Goal: Use online tool/utility: Utilize a website feature to perform a specific function

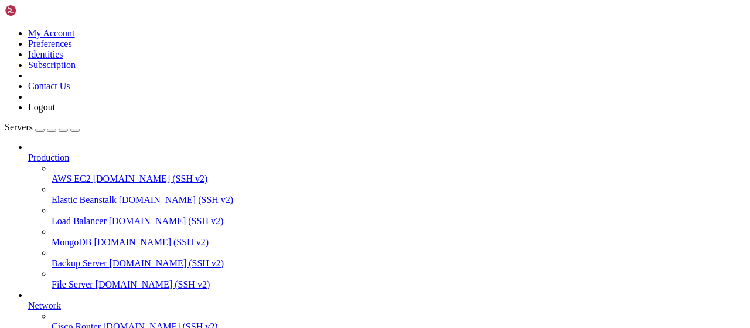
scroll to position [238, 0]
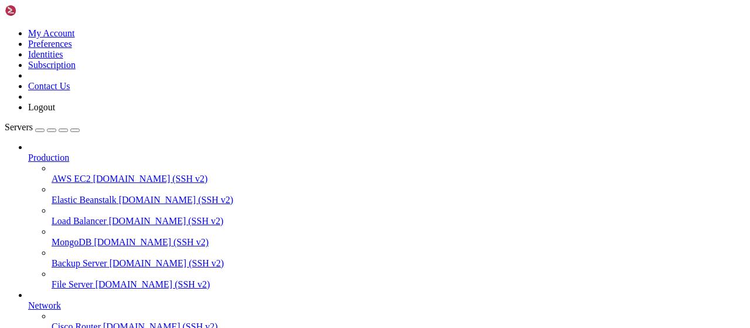
type input "/root/cloudflare/scraper"
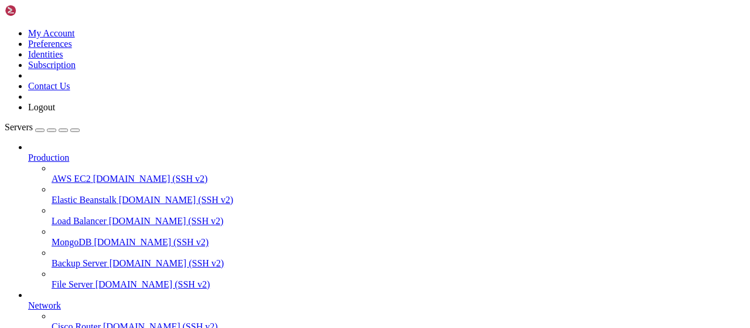
scroll to position [158, 0]
drag, startPoint x: 198, startPoint y: 974, endPoint x: 7, endPoint y: 949, distance: 192.6
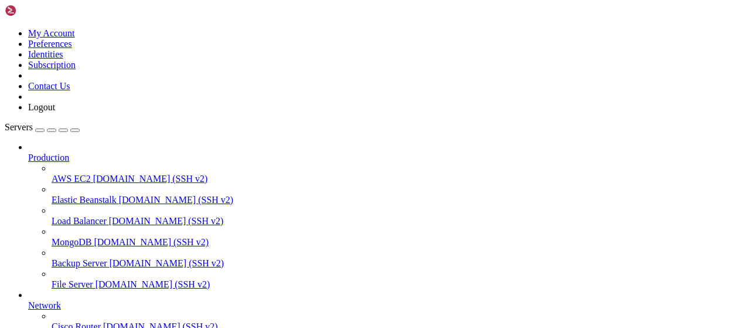
drag, startPoint x: 7, startPoint y: 949, endPoint x: 178, endPoint y: 981, distance: 173.9
drag, startPoint x: 202, startPoint y: 972, endPoint x: 9, endPoint y: 954, distance: 193.1
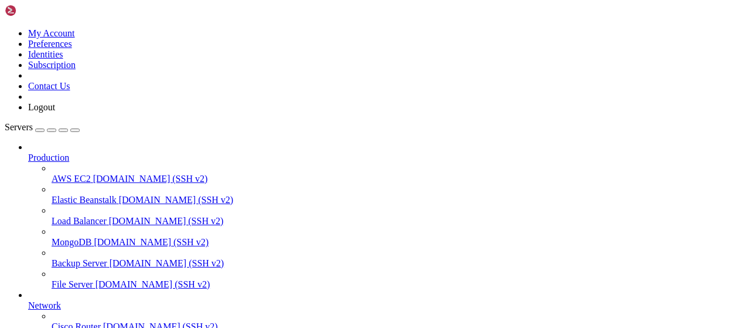
scroll to position [176, 0]
drag, startPoint x: 409, startPoint y: 968, endPoint x: 10, endPoint y: 817, distance: 426.6
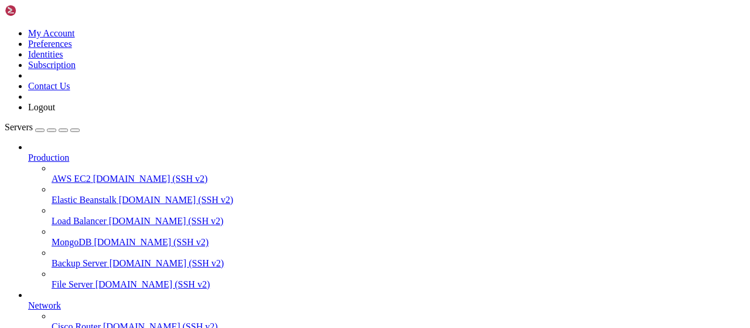
drag, startPoint x: 195, startPoint y: 972, endPoint x: 11, endPoint y: 884, distance: 204.0
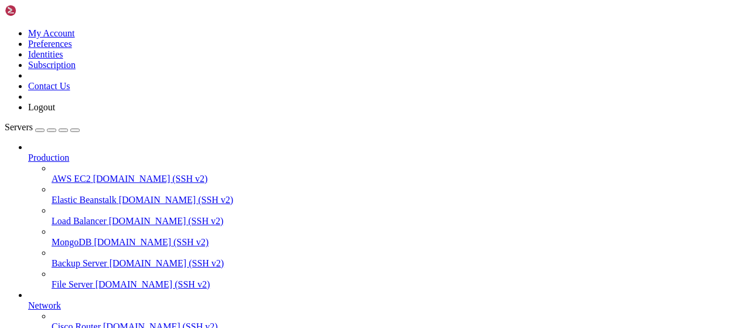
drag, startPoint x: 274, startPoint y: 962, endPoint x: 12, endPoint y: 846, distance: 286.5
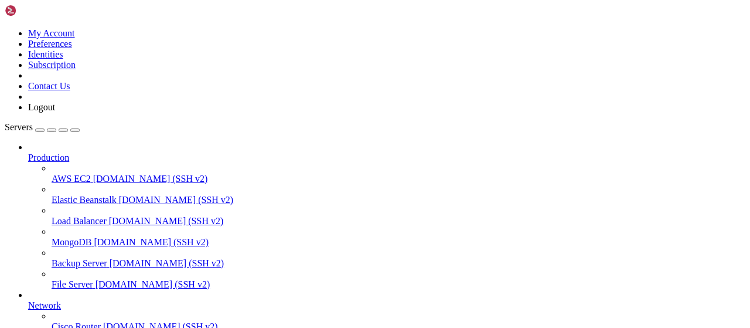
scroll to position [1049, 0]
drag, startPoint x: 263, startPoint y: 919, endPoint x: 12, endPoint y: 819, distance: 269.9
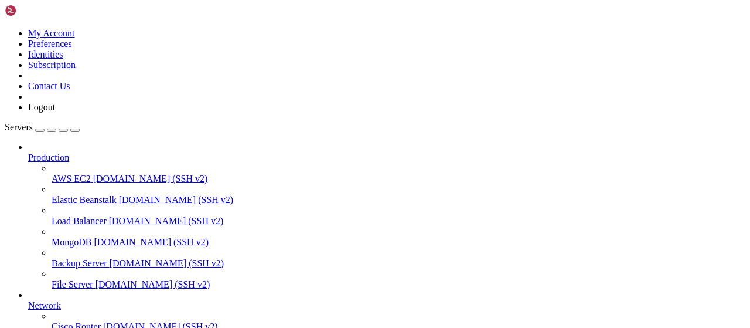
scroll to position [1303, 0]
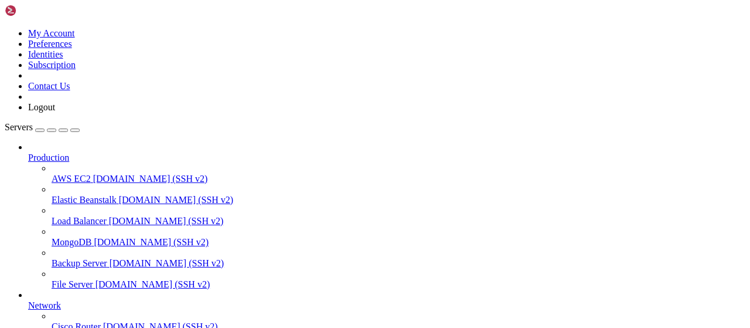
scroll to position [1568, 0]
